Goal: Transaction & Acquisition: Purchase product/service

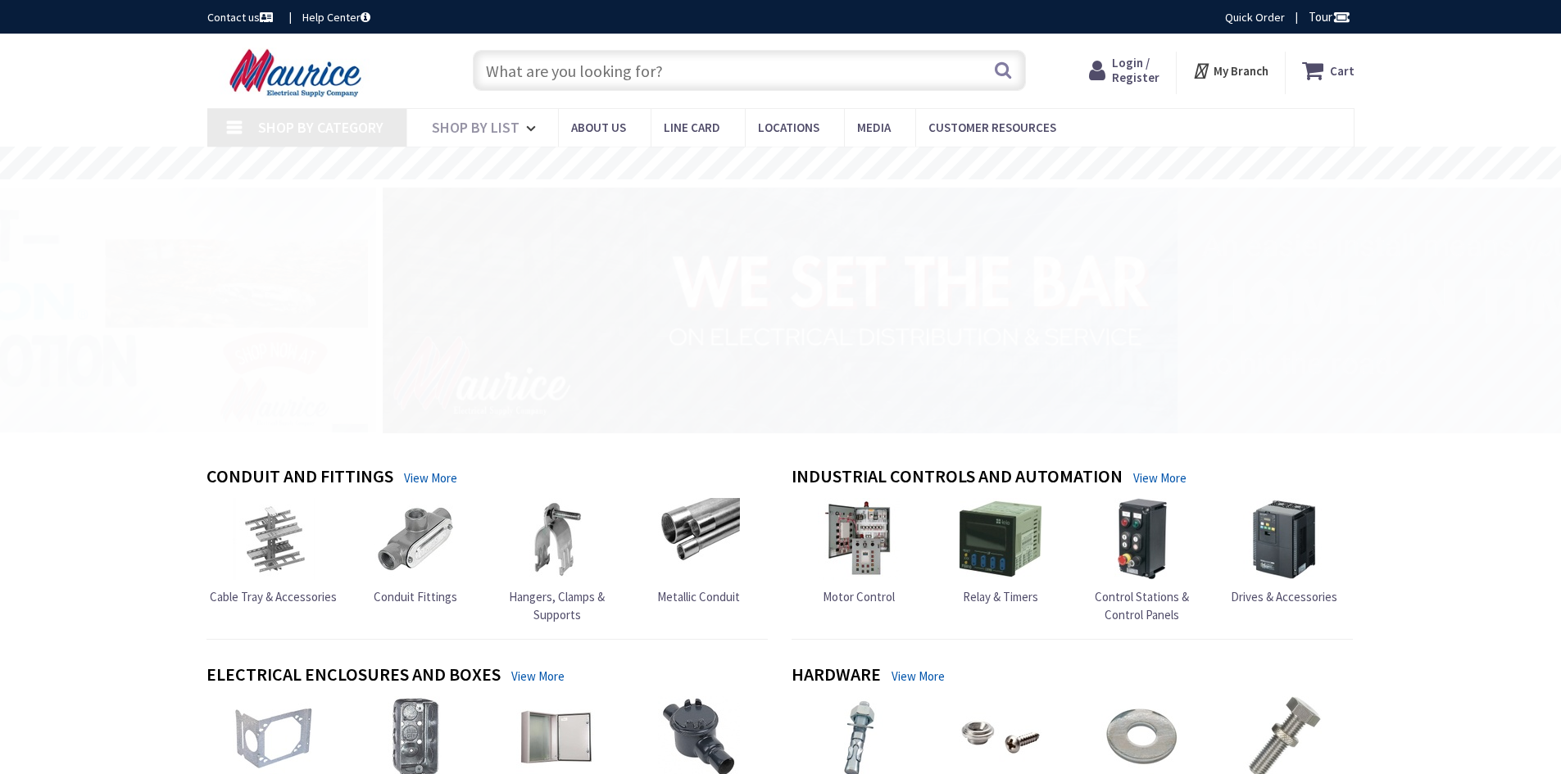
type input "[GEOGRAPHIC_DATA], [GEOGRAPHIC_DATA]"
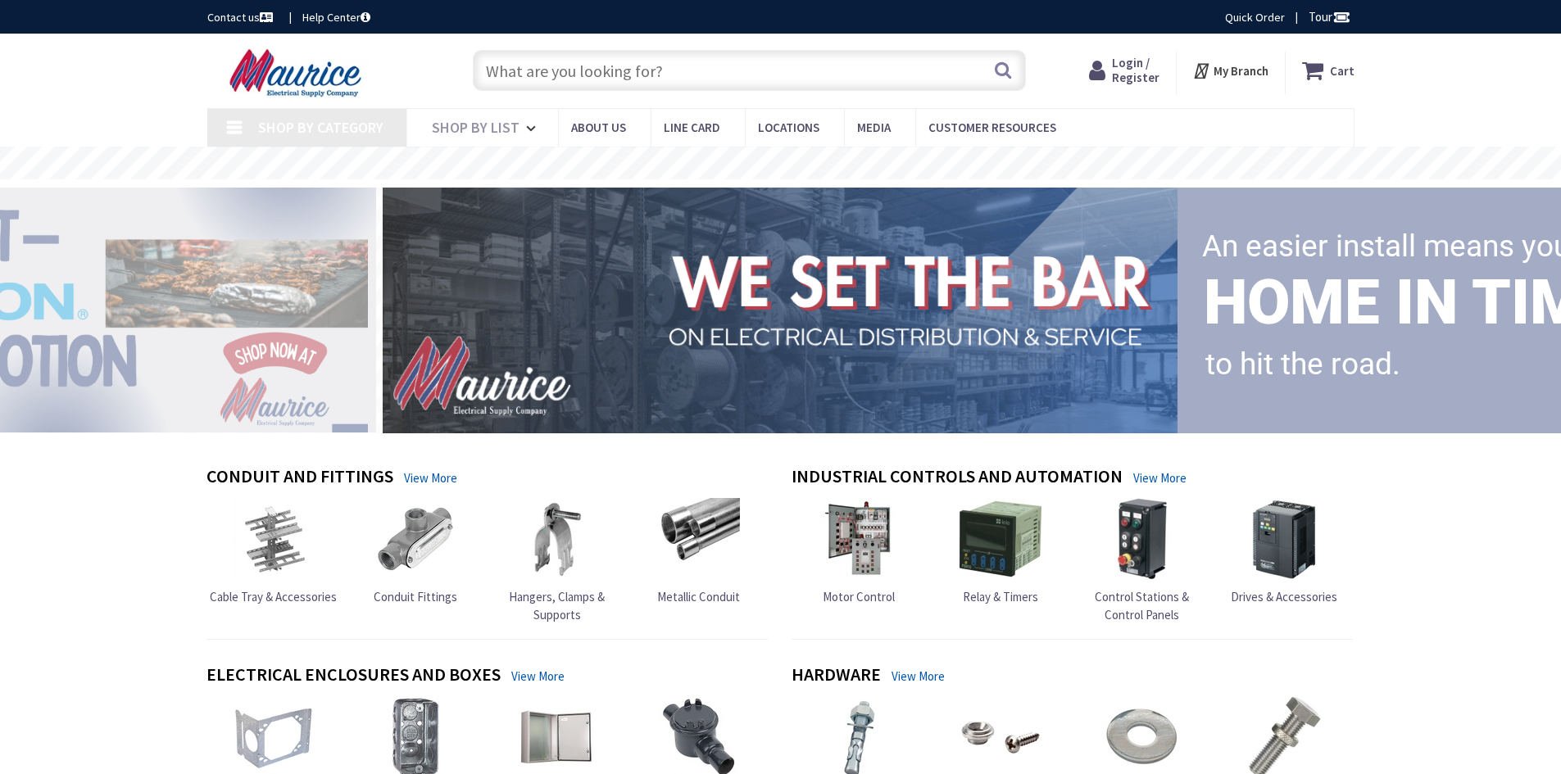
click at [729, 66] on input "text" at bounding box center [749, 70] width 553 height 41
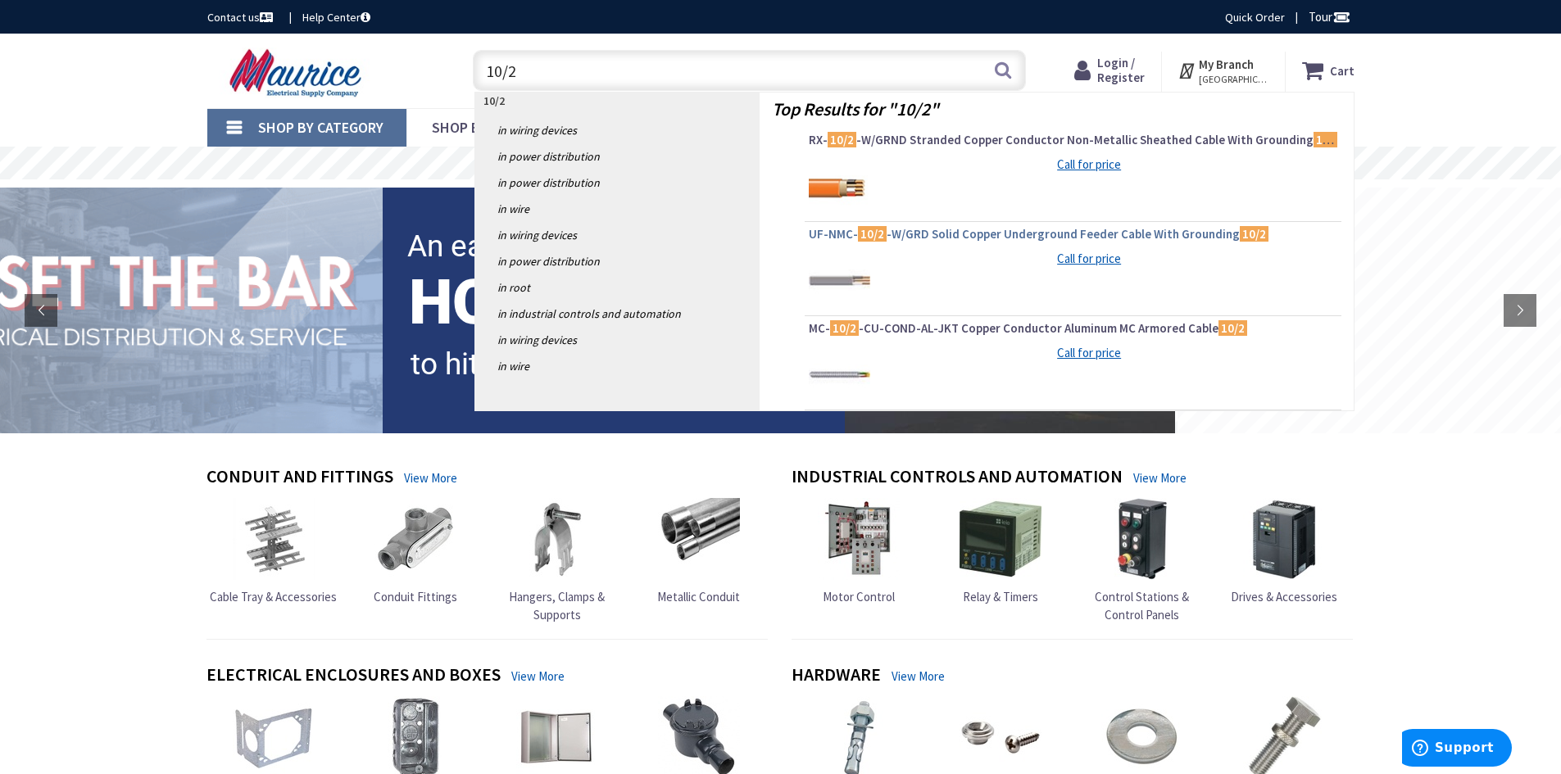
type input "10/2"
click at [847, 239] on span "UF-NMC- 10/2 -W/GRD Solid Copper Underground Feeder Cable With Grounding 10/2" at bounding box center [1073, 234] width 529 height 16
